Goal: Task Accomplishment & Management: Use online tool/utility

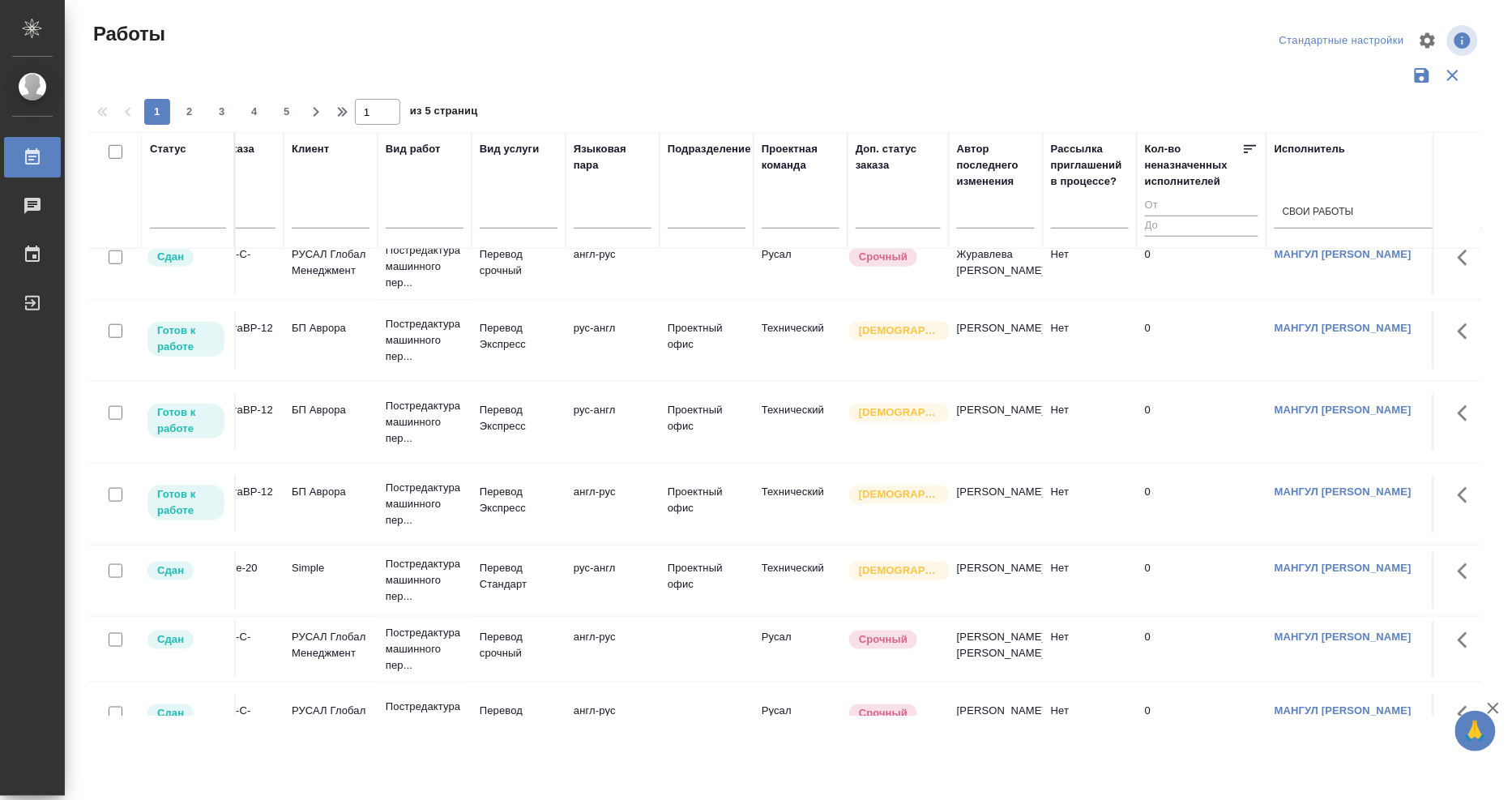
scroll to position [449, 46]
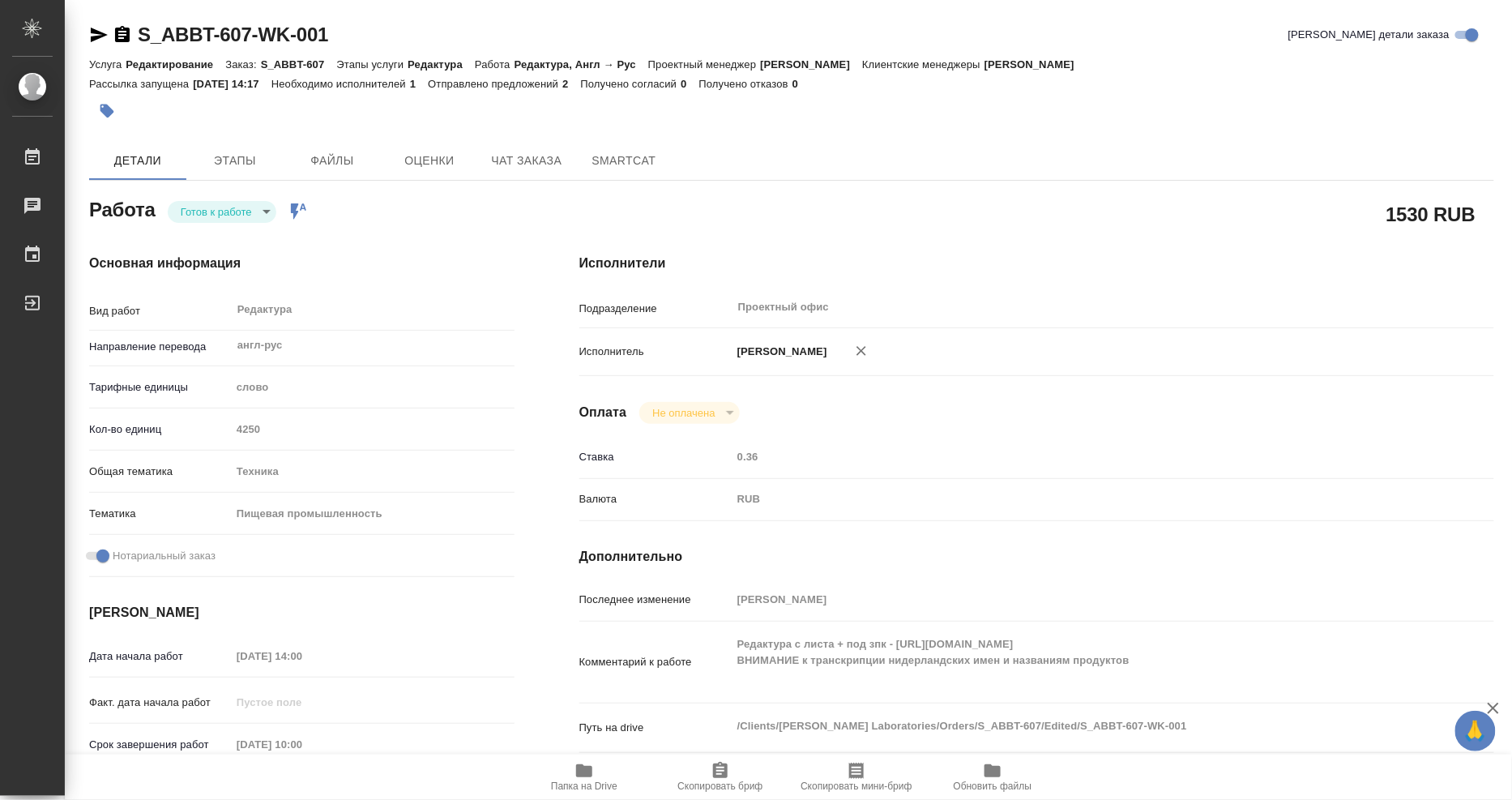
scroll to position [221, 0]
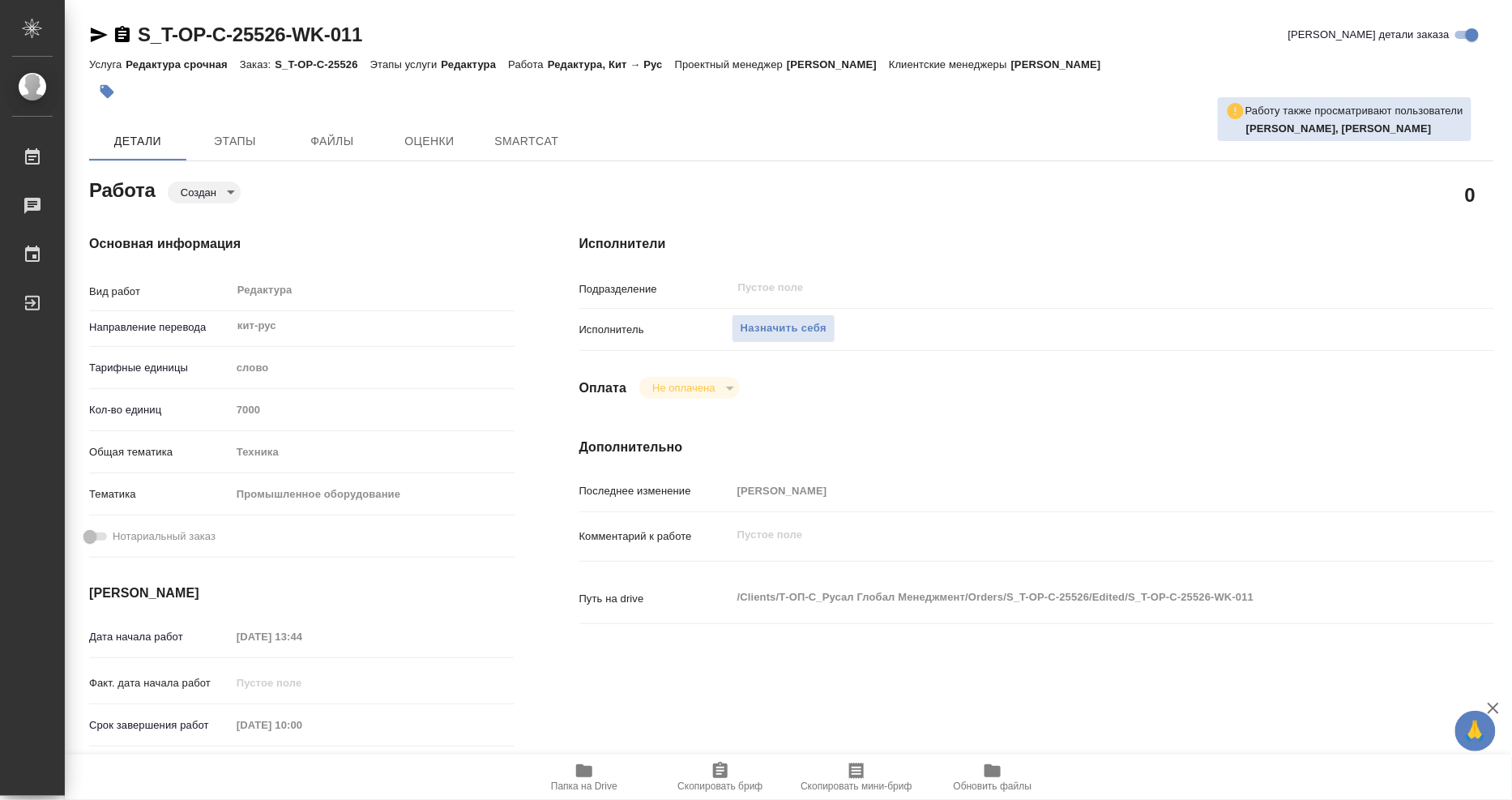
type textarea "x"
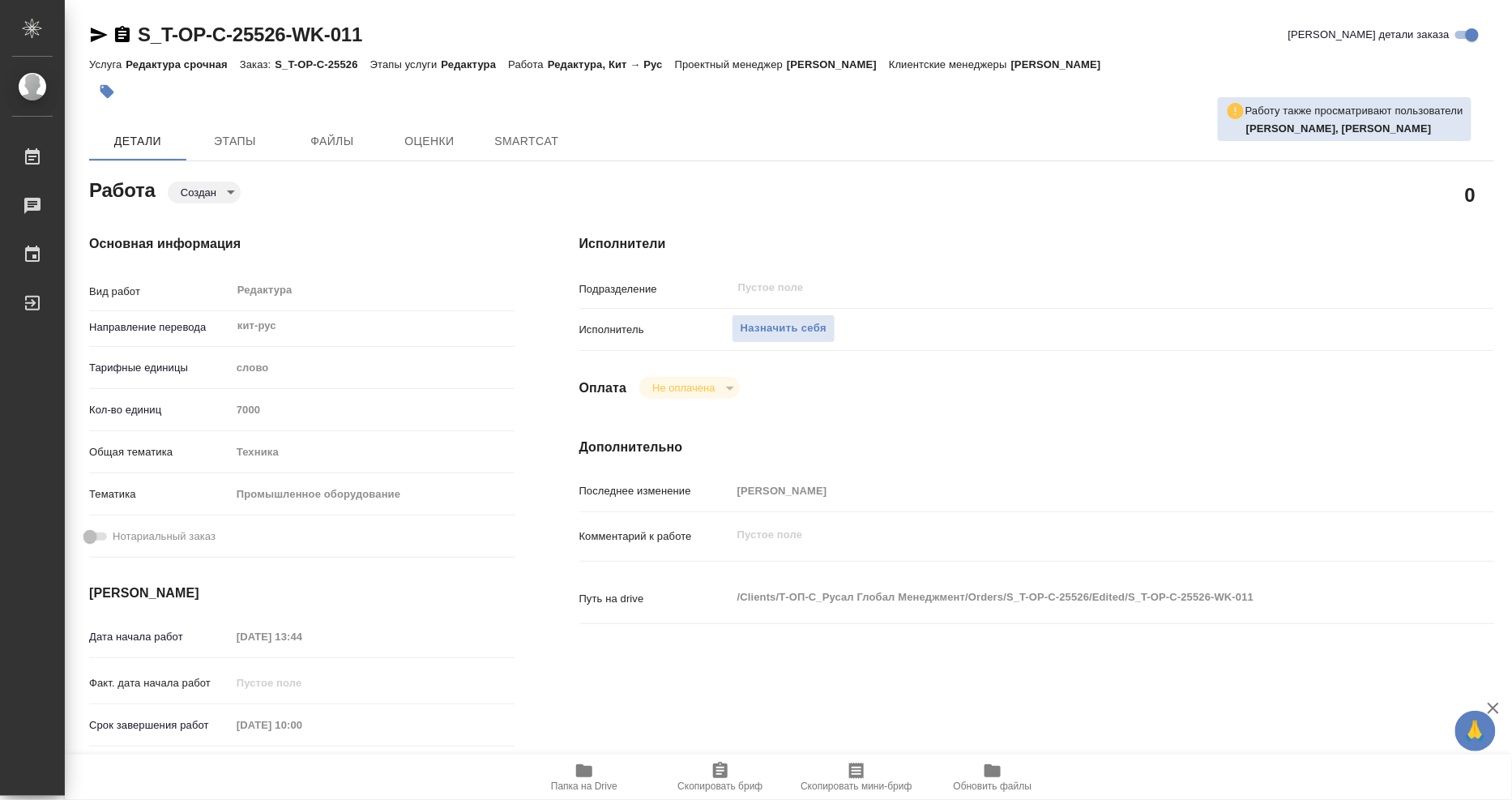
type textarea "x"
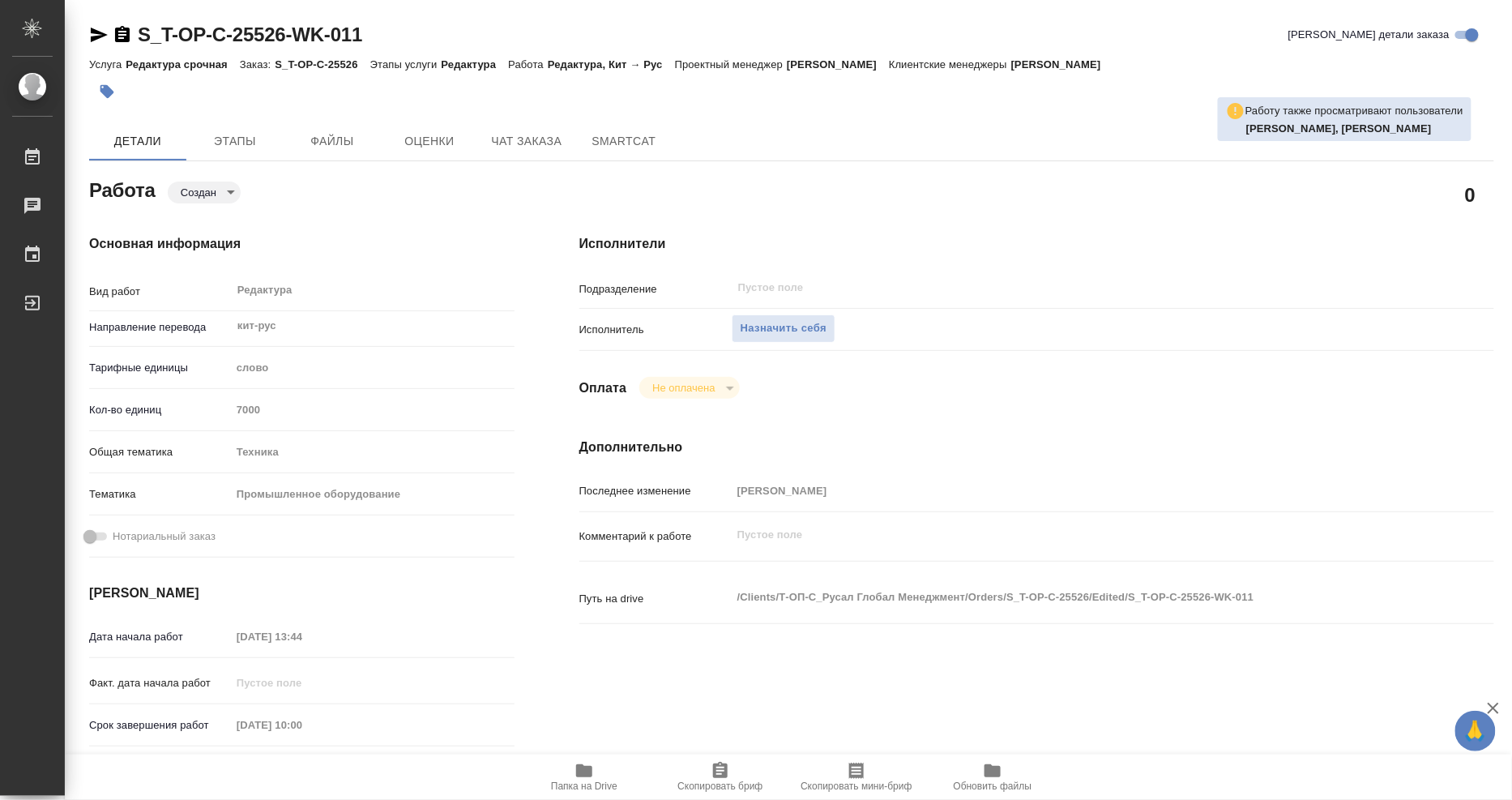
type textarea "x"
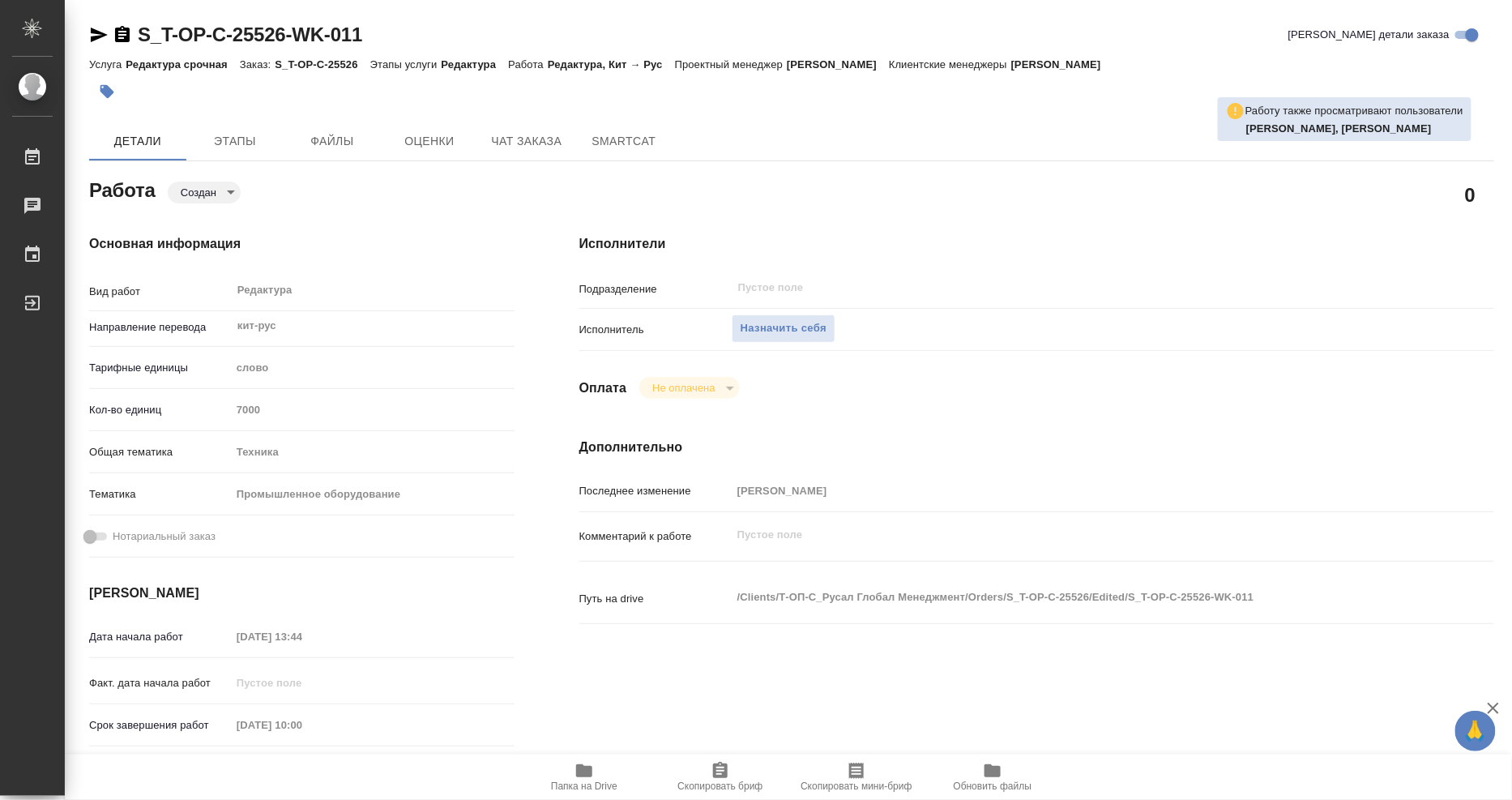
type textarea "x"
